Goal: Task Accomplishment & Management: Complete application form

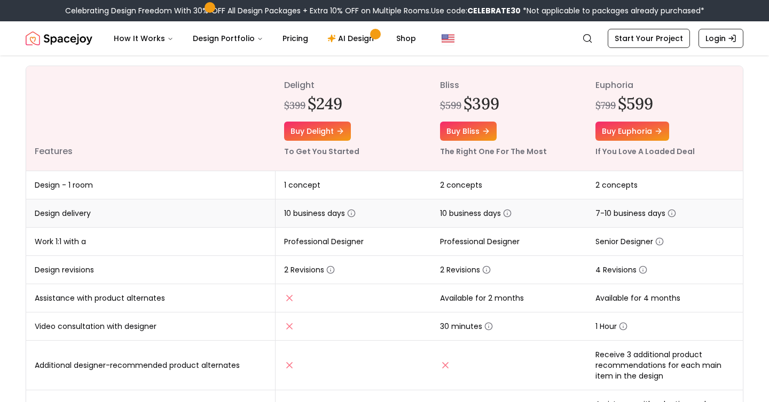
scroll to position [125, 0]
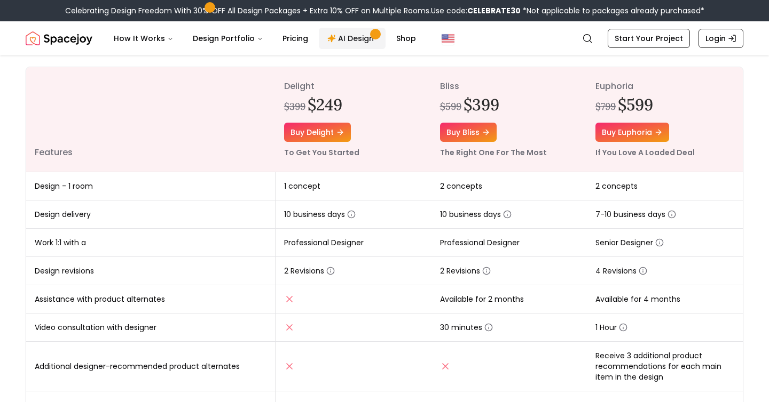
click at [347, 37] on link "AI Design" at bounding box center [352, 38] width 67 height 21
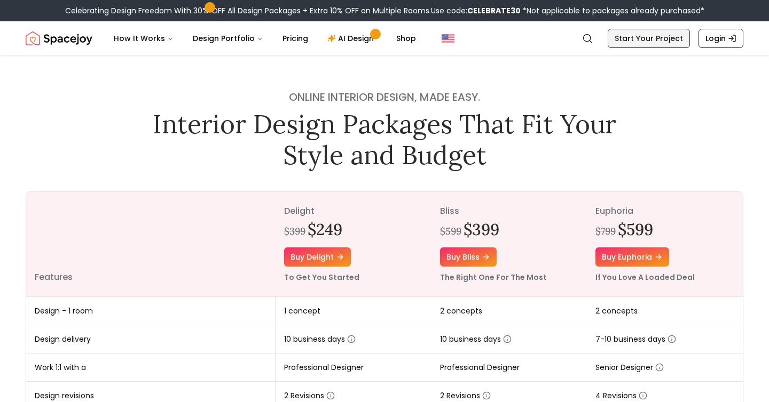
click at [657, 44] on link "Start Your Project" at bounding box center [648, 38] width 82 height 19
